Goal: Information Seeking & Learning: Find specific fact

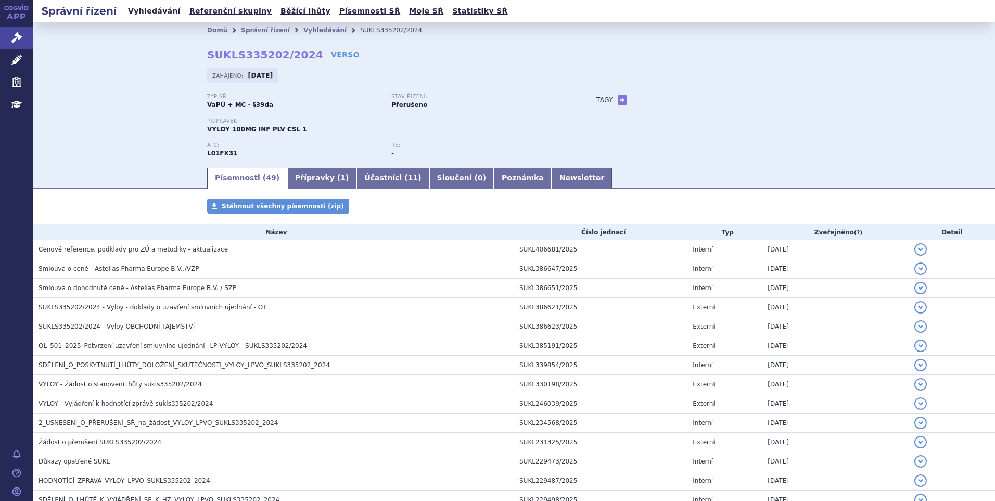
click at [154, 12] on link "Vyhledávání" at bounding box center [154, 11] width 59 height 14
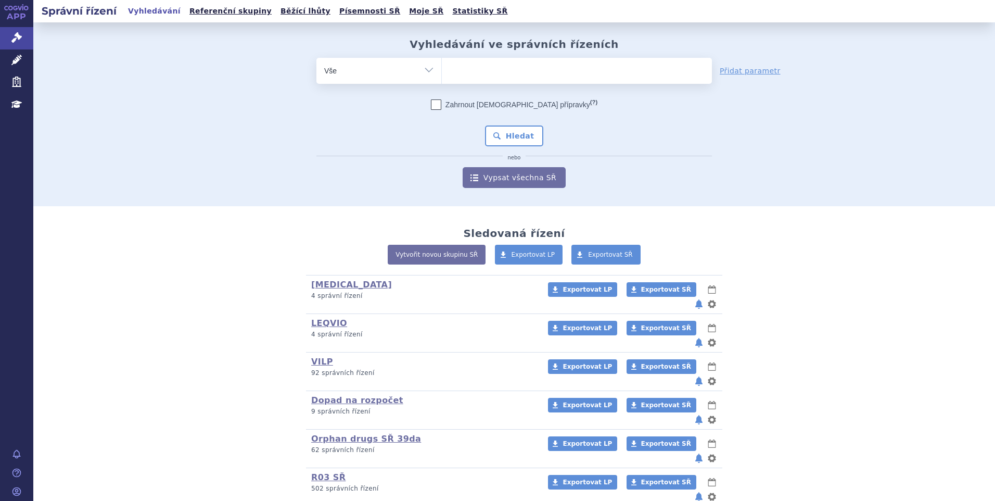
type input "SUKLS319770/2025"
select select "SUKLS319770/2025"
click at [493, 132] on button "Hledat" at bounding box center [514, 135] width 59 height 21
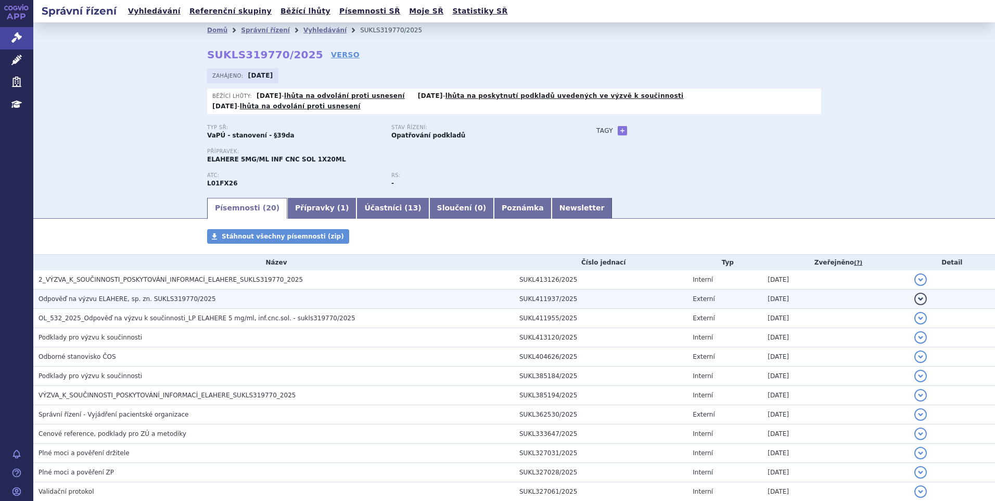
click at [140, 295] on span "Odpověď na výzvu ELAHERE, sp. zn. SUKLS319770/2025" at bounding box center [128, 298] width 178 height 7
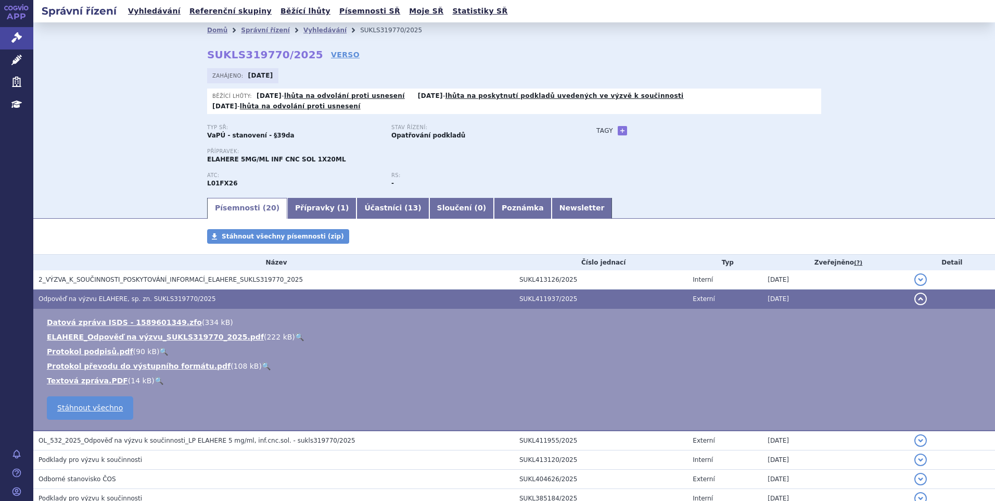
click at [295, 333] on link "🔍" at bounding box center [299, 337] width 9 height 8
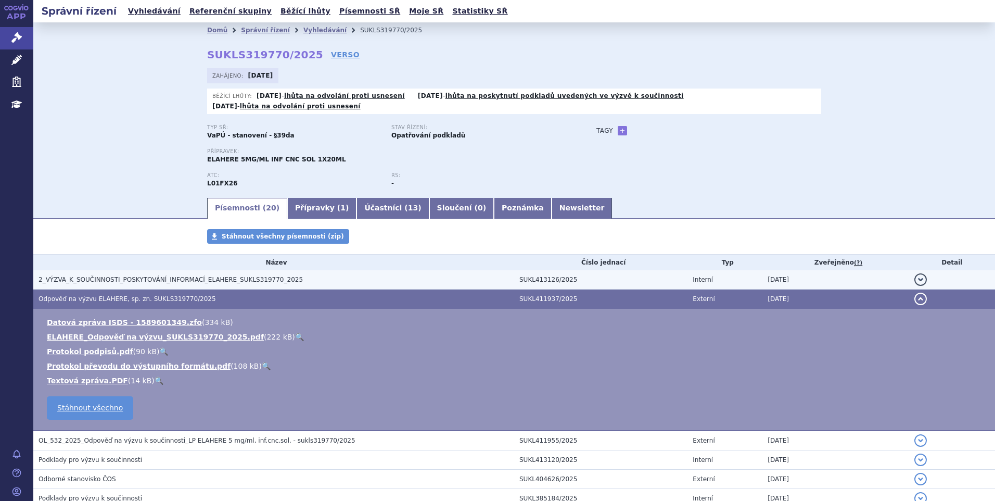
click at [198, 276] on span "2_VÝZVA_K_SOUČINNOSTI_POSKYTOVÁNÍ_INFORMACÍ_ELAHERE_SUKLS319770_2025" at bounding box center [171, 279] width 264 height 7
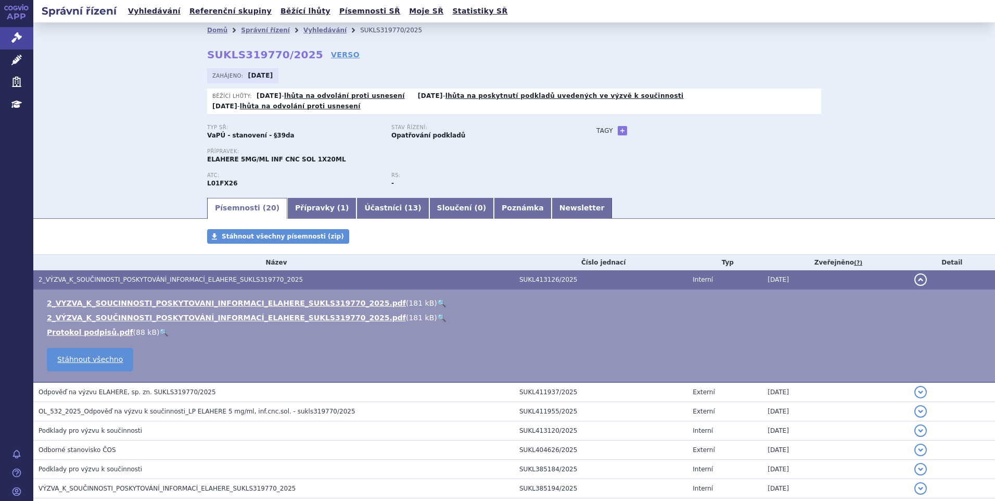
click at [437, 299] on link "🔍" at bounding box center [441, 303] width 9 height 8
click at [159, 9] on link "Vyhledávání" at bounding box center [154, 11] width 59 height 14
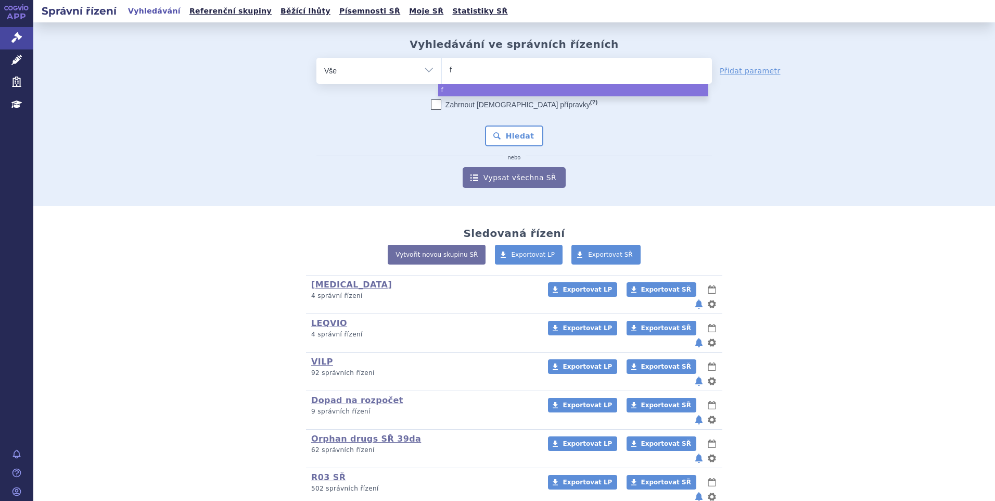
type input "fi"
type input "fils"
type input "filsuve"
type input "filsuvez"
select select "filsuvez"
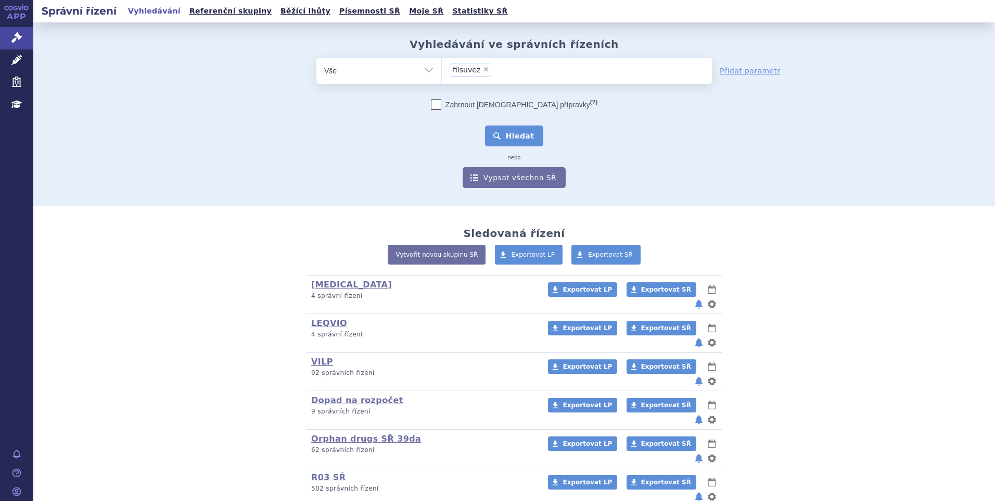
click at [528, 130] on button "Hledat" at bounding box center [514, 135] width 59 height 21
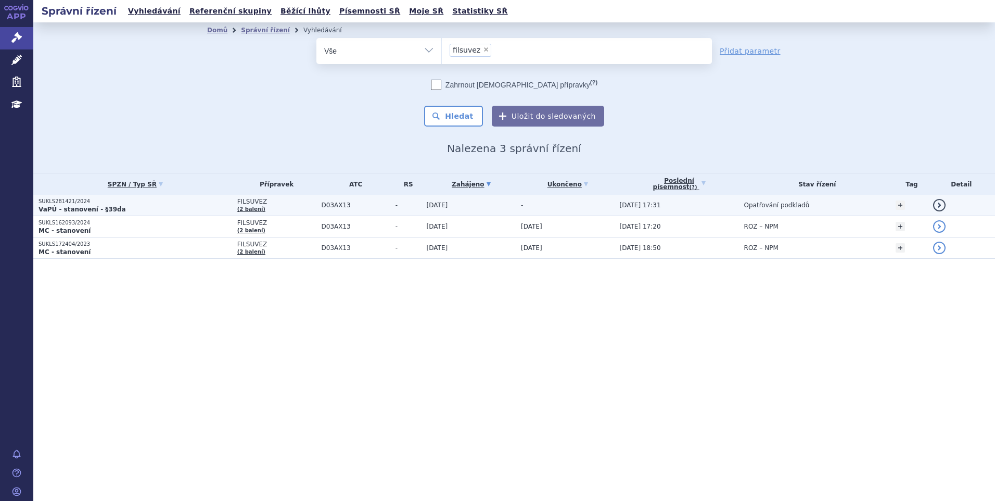
click at [113, 211] on p "VaPÚ - stanovení - §39da" at bounding box center [136, 209] width 194 height 8
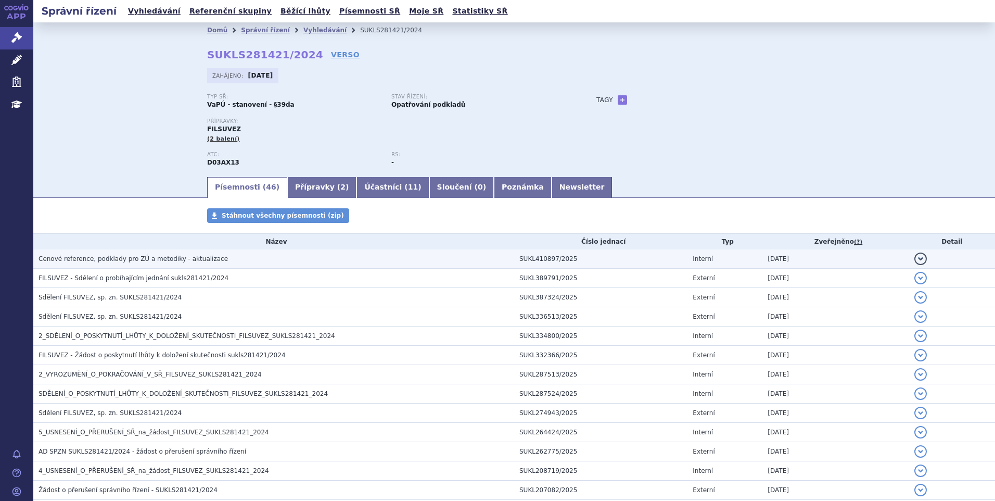
click at [144, 254] on h3 "Cenové reference, podklady pro ZÚ a metodiky - aktualizace" at bounding box center [277, 259] width 476 height 10
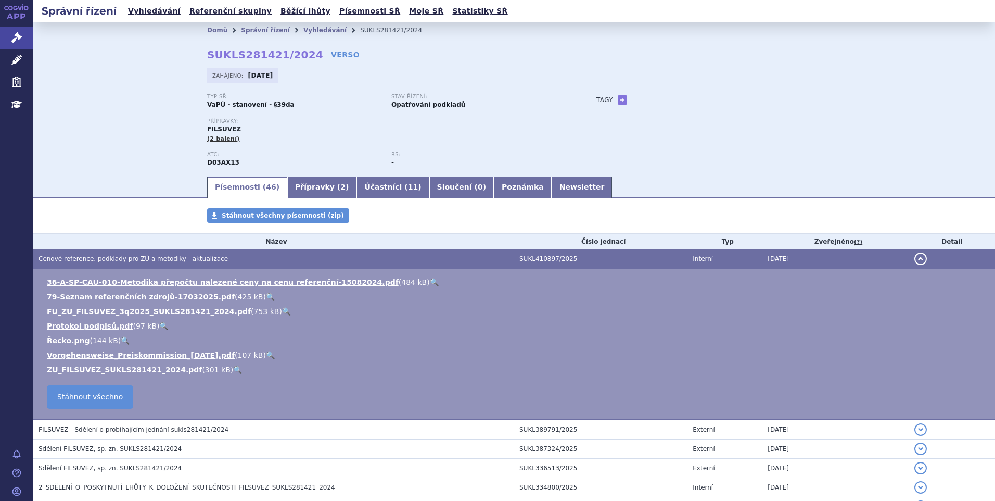
click at [233, 369] on link "🔍" at bounding box center [237, 369] width 9 height 8
click at [145, 10] on link "Vyhledávání" at bounding box center [154, 11] width 59 height 14
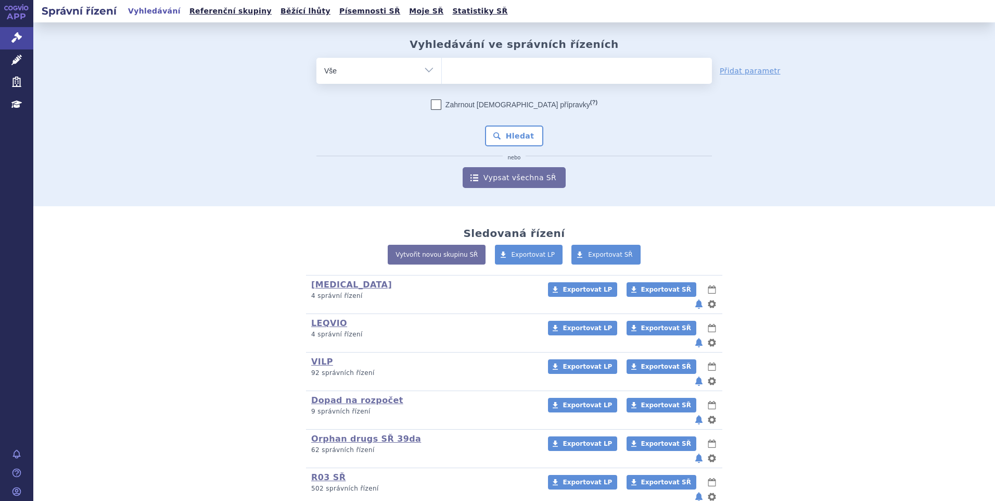
drag, startPoint x: 0, startPoint y: 0, endPoint x: 453, endPoint y: 69, distance: 458.7
click at [453, 69] on ul at bounding box center [577, 69] width 270 height 22
click at [442, 69] on select at bounding box center [441, 70] width 1 height 26
type input "ka"
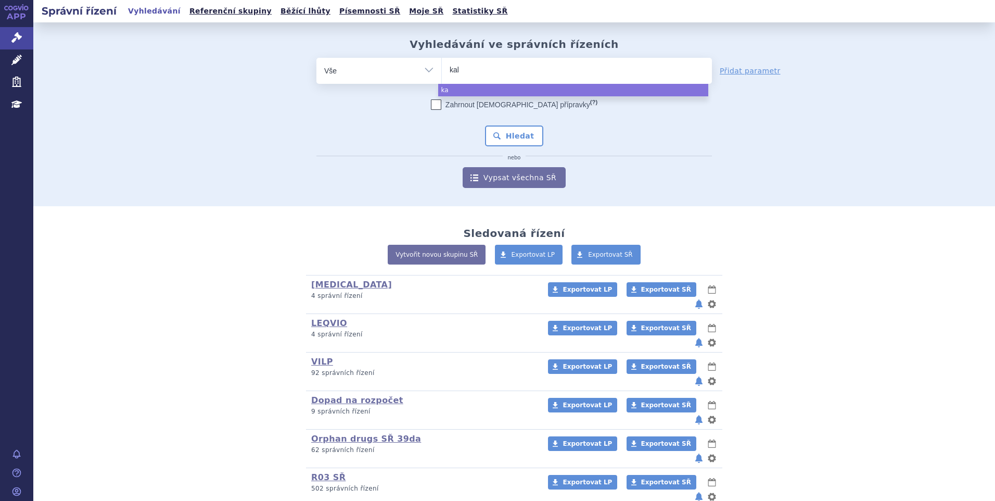
type input "kaln"
type input "kalno"
type input "kalnormi"
type input "kalnormin"
select select "kalnormin"
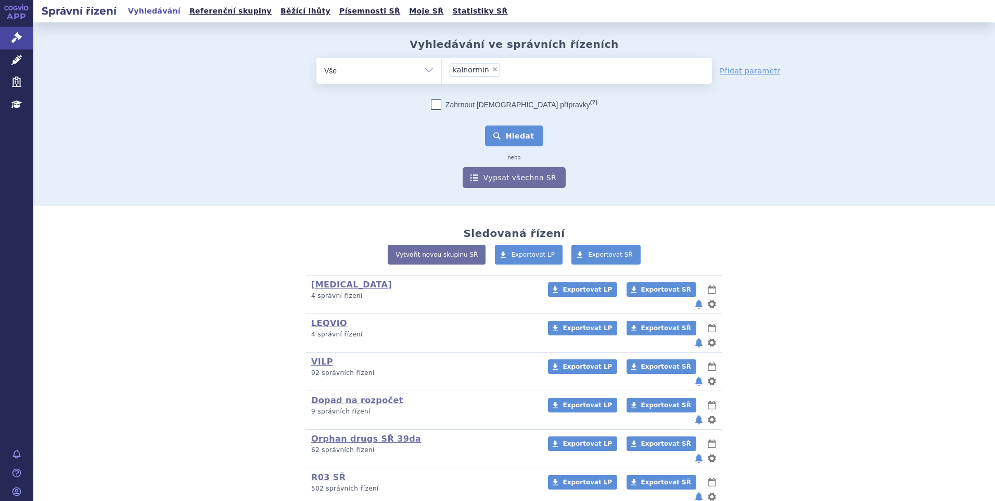
click at [508, 130] on button "Hledat" at bounding box center [514, 135] width 59 height 21
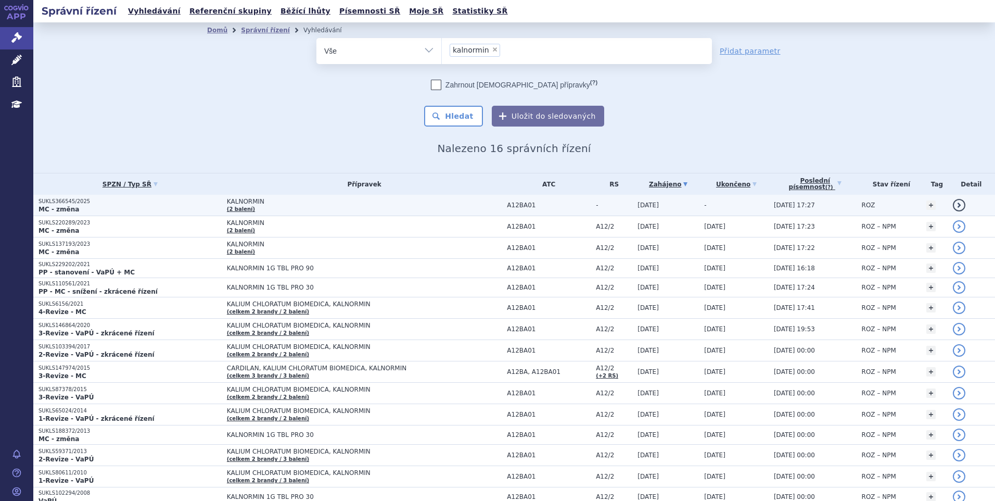
click at [130, 208] on p "MC - změna" at bounding box center [130, 209] width 183 height 8
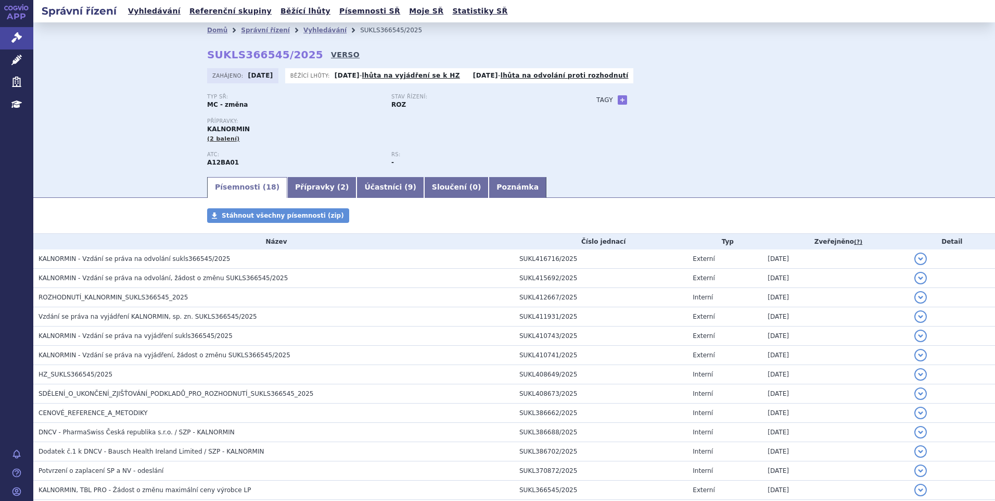
click at [331, 55] on link "VERSO" at bounding box center [345, 54] width 29 height 10
click at [151, 18] on link "Vyhledávání" at bounding box center [154, 11] width 59 height 14
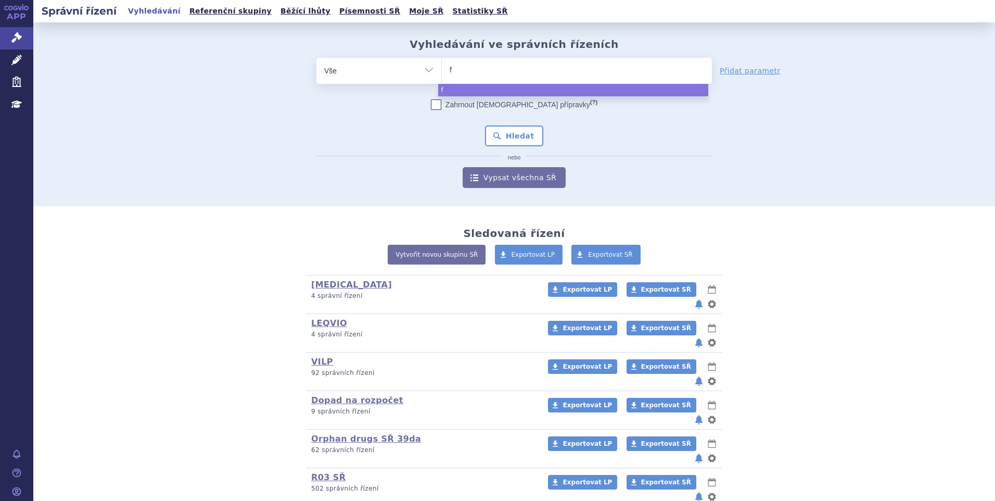
type input "fa"
type input "fab"
type input "fabha"
type input "fabhal"
type input "fabhalta"
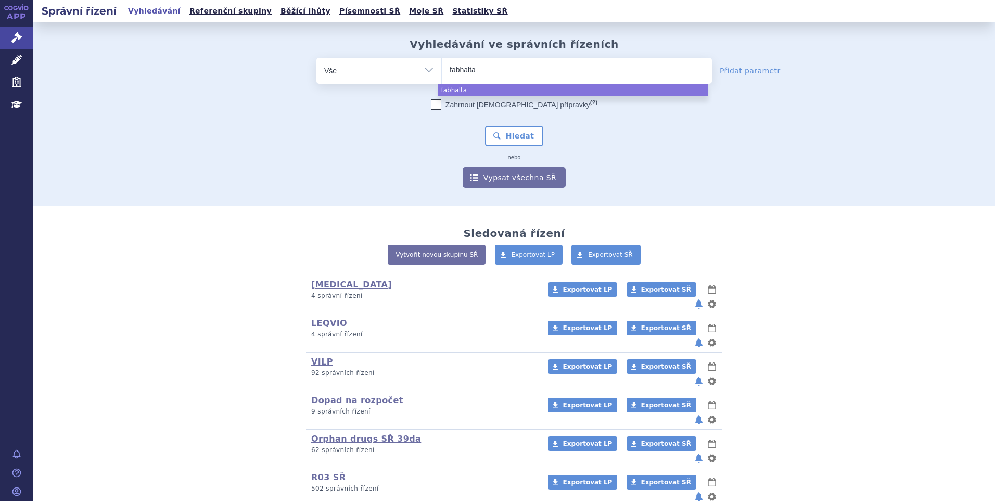
select select "fabhalta"
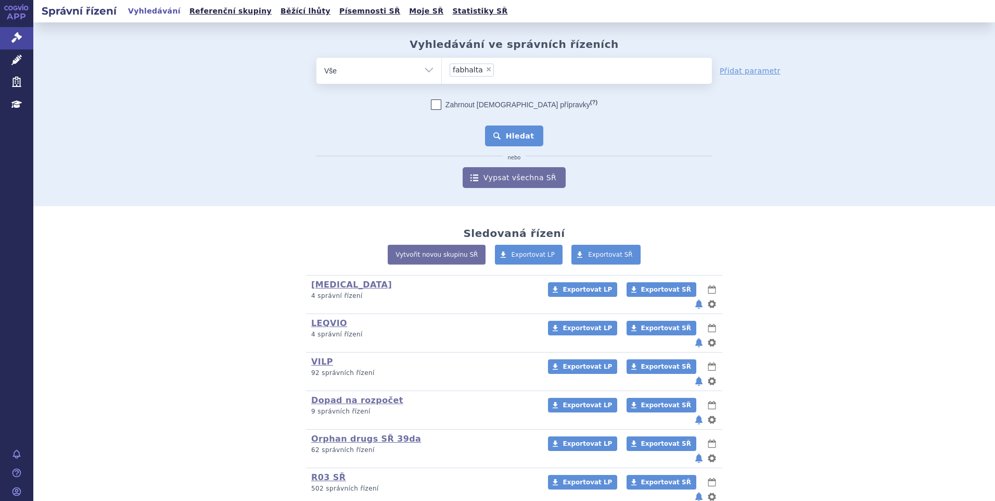
click at [517, 133] on button "Hledat" at bounding box center [514, 135] width 59 height 21
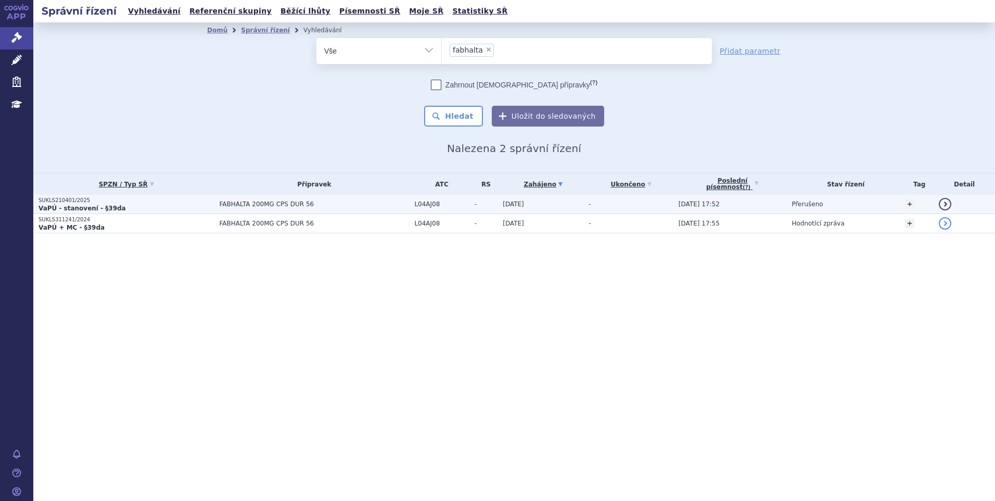
click at [150, 205] on p "VaPÚ - stanovení - §39da" at bounding box center [126, 208] width 175 height 8
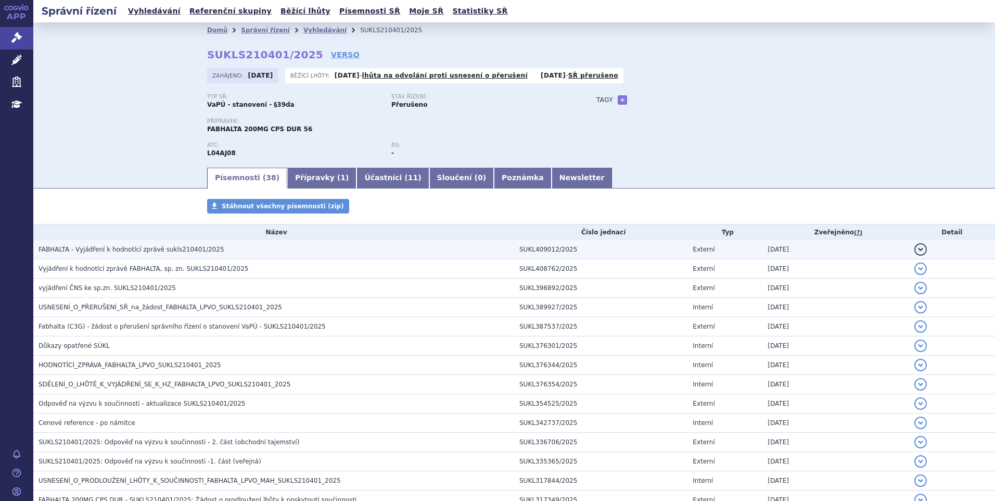
click at [138, 249] on span "FABHALTA - Vyjádření k hodnotící zprávě sukls210401/2025" at bounding box center [132, 249] width 186 height 7
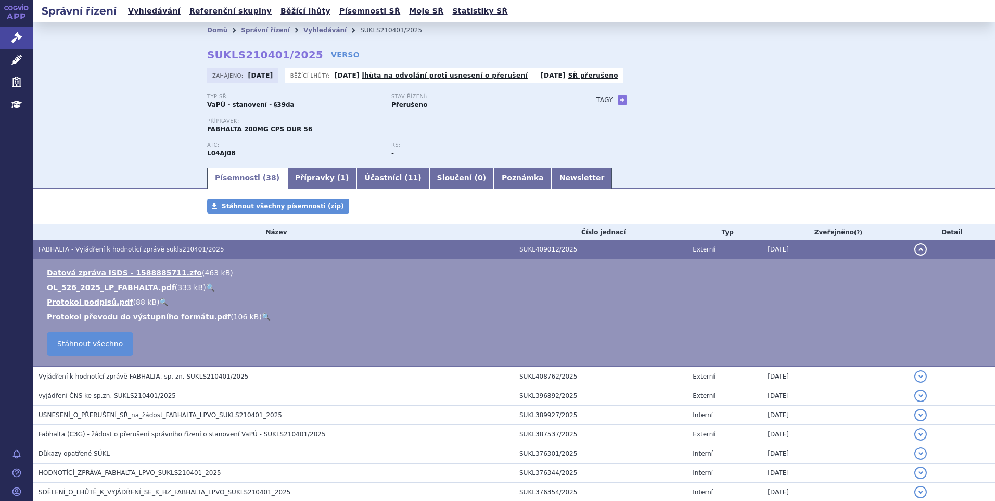
click at [138, 249] on span "FABHALTA - Vyjádření k hodnotící zprávě sukls210401/2025" at bounding box center [132, 249] width 186 height 7
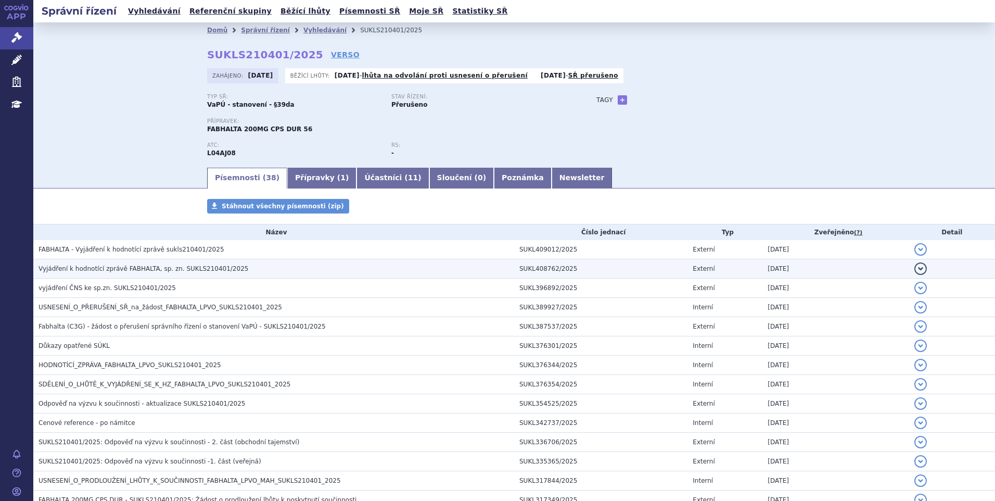
click at [126, 272] on span "Vyjádření k hodnotící zprávě FABHALTA, sp. zn. SUKLS210401/2025" at bounding box center [144, 268] width 210 height 7
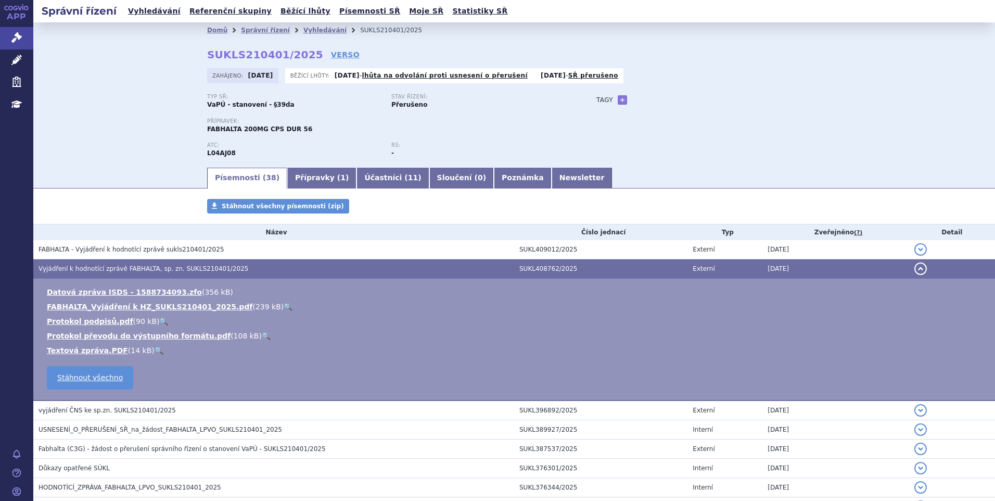
click at [284, 308] on link "🔍" at bounding box center [288, 306] width 9 height 8
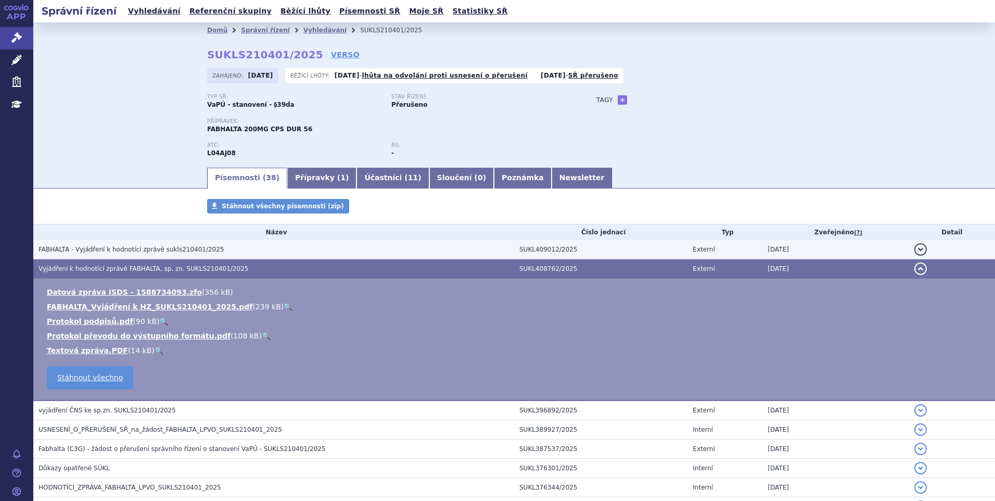
click at [197, 244] on h3 "FABHALTA - Vyjádření k hodnotící zprávě sukls210401/2025" at bounding box center [277, 249] width 476 height 10
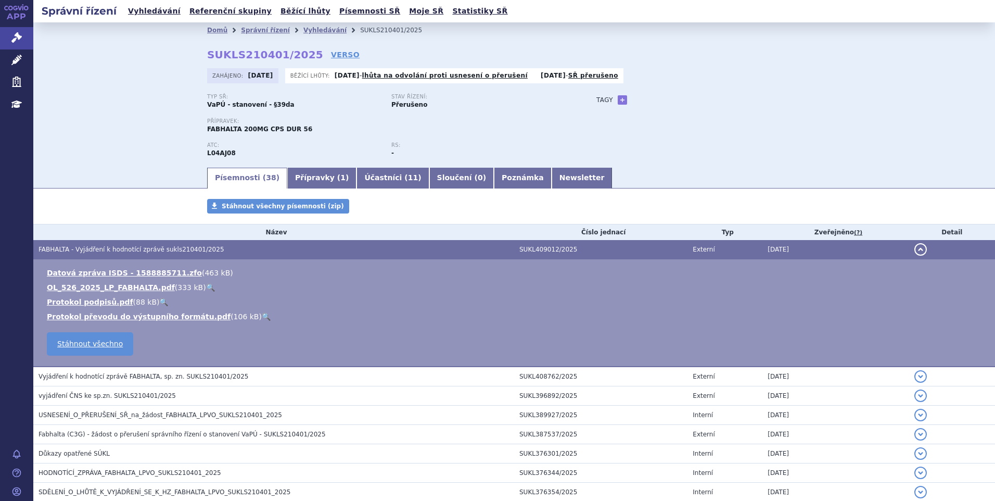
click at [206, 286] on link "🔍" at bounding box center [210, 287] width 9 height 8
